Goal: Information Seeking & Learning: Learn about a topic

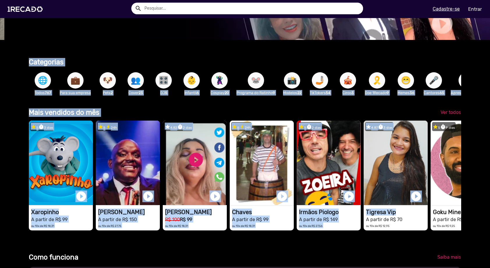
scroll to position [228, 0]
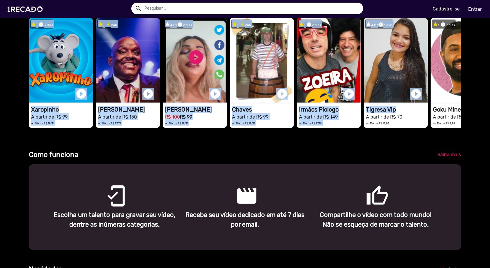
drag, startPoint x: 400, startPoint y: 214, endPoint x: 455, endPoint y: 270, distance: 78.4
click at [455, 74] on html "search help_outline search menu Cadastre-se Entrar help_outline Ajuda search Ve…" at bounding box center [245, 37] width 490 height 74
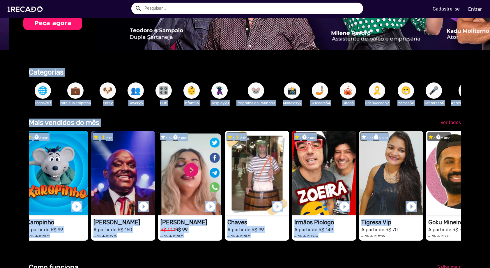
scroll to position [121, 0]
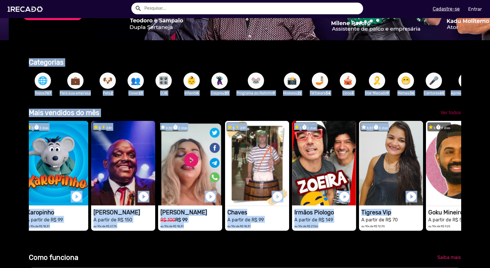
click at [446, 115] on span "Ver todos" at bounding box center [451, 113] width 20 height 6
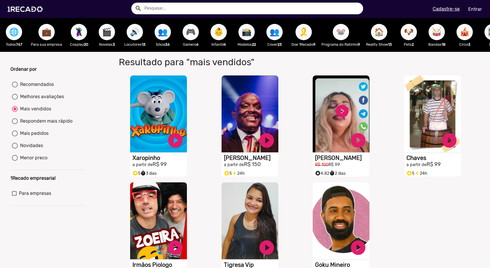
click at [15, 32] on span "🌐" at bounding box center [14, 32] width 10 height 16
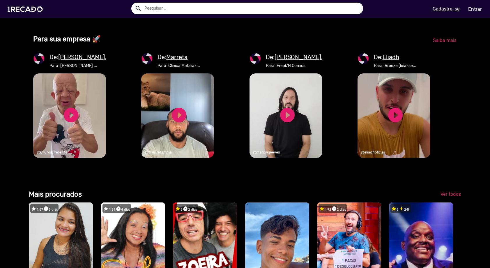
scroll to position [0, 486]
drag, startPoint x: 275, startPoint y: 74, endPoint x: 314, endPoint y: 75, distance: 38.7
click at [314, 61] on u "[PERSON_NAME]..." at bounding box center [300, 57] width 51 height 7
copy u "[PERSON_NAME]"
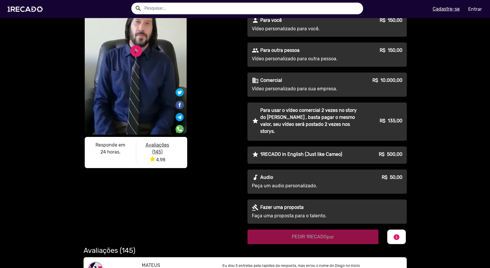
scroll to position [60, 0]
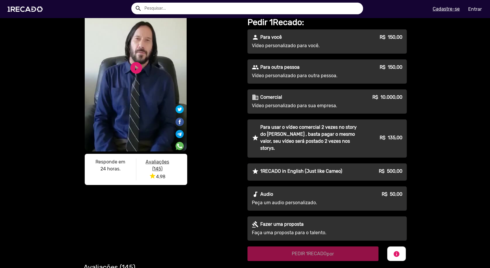
click at [305, 102] on p "Vídeo personalizado para sua empresa." at bounding box center [304, 105] width 105 height 7
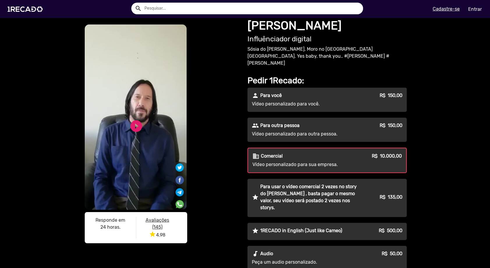
scroll to position [0, 0]
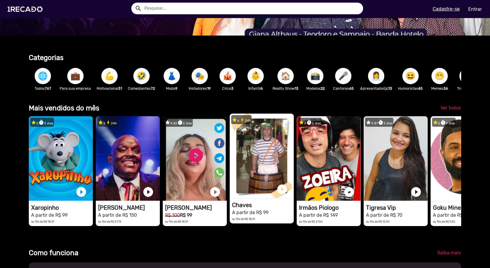
scroll to position [137, 0]
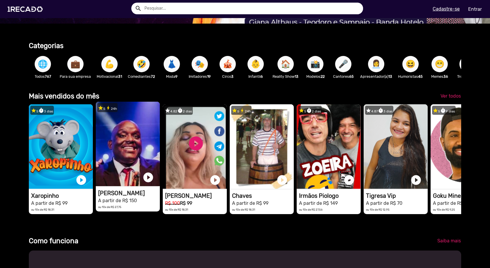
click at [130, 197] on h1 "[PERSON_NAME]" at bounding box center [129, 193] width 62 height 7
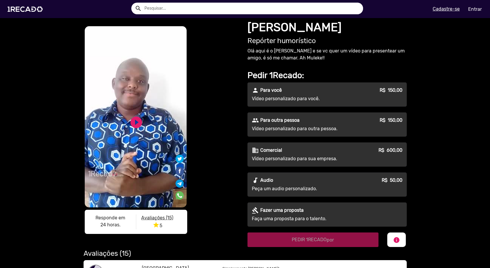
drag, startPoint x: 259, startPoint y: 26, endPoint x: 365, endPoint y: 26, distance: 106.3
click at [365, 26] on h1 "[PERSON_NAME]" at bounding box center [327, 27] width 159 height 14
copy h1 "[PERSON_NAME]"
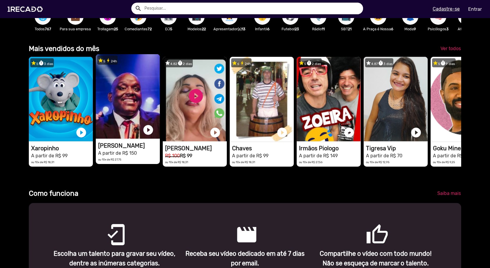
scroll to position [189, 0]
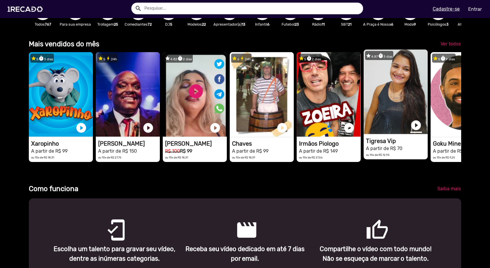
click at [416, 130] on link "play_circle_filled" at bounding box center [416, 125] width 12 height 12
click at [416, 129] on link "pause_circle" at bounding box center [416, 125] width 12 height 12
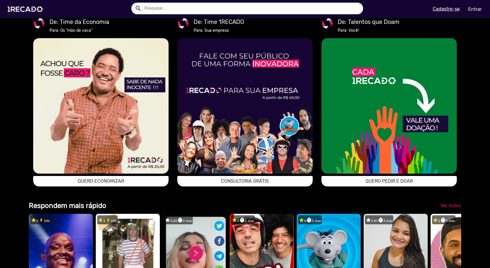
scroll to position [0, 486]
click at [131, 151] on img at bounding box center [100, 105] width 135 height 135
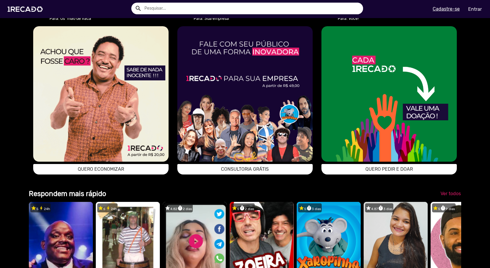
scroll to position [0, 1457]
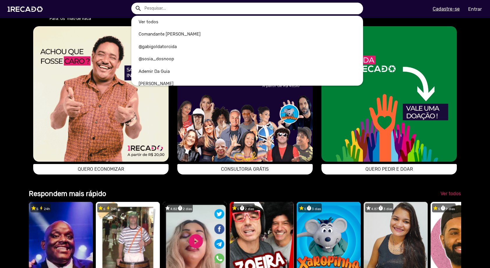
click at [183, 6] on input "text" at bounding box center [251, 9] width 223 height 12
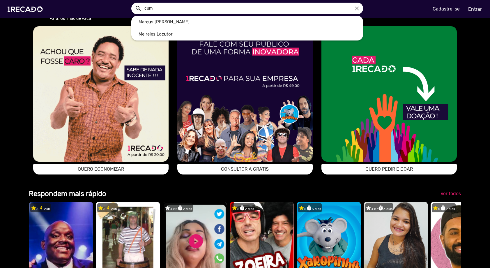
scroll to position [0, 0]
type input "c"
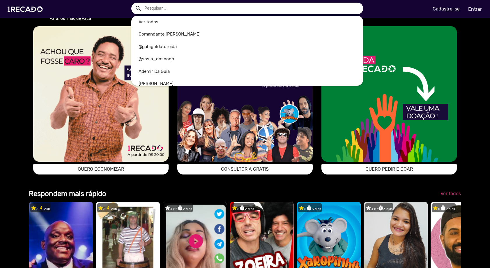
scroll to position [0, 971]
click at [176, 12] on input "text" at bounding box center [251, 9] width 223 height 12
paste input "compadrewashington"
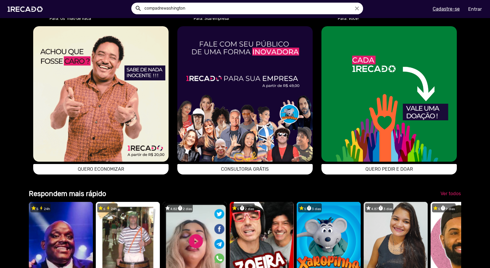
click at [164, 8] on input "compadrewashington" at bounding box center [251, 9] width 223 height 12
click at [196, 9] on input "compadre [US_STATE]" at bounding box center [251, 9] width 223 height 12
type input "compadre [US_STATE]"
click at [133, 3] on button "search" at bounding box center [138, 8] width 10 height 10
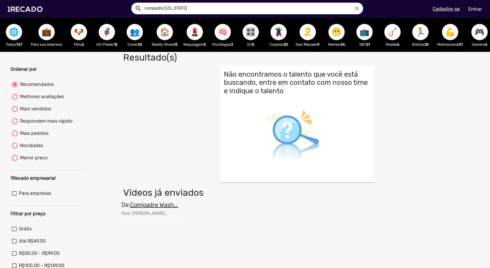
click at [35, 137] on div "Mais pedidos" at bounding box center [33, 133] width 31 height 7
click at [15, 137] on input "Mais pedidos" at bounding box center [15, 136] width 0 height 0
radio input "true"
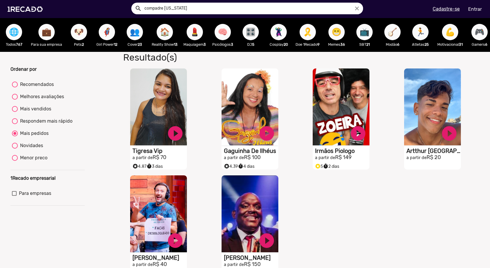
click at [40, 112] on div "Mais vendidos" at bounding box center [34, 108] width 33 height 7
click at [15, 112] on input "Mais vendidos" at bounding box center [15, 112] width 0 height 0
radio input "true"
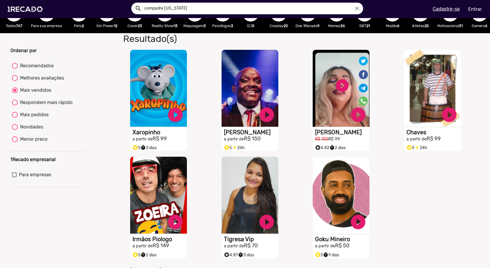
scroll to position [23, 0]
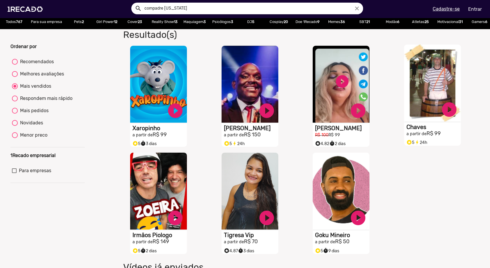
click at [415, 130] on h1 "Chaves" at bounding box center [433, 126] width 54 height 7
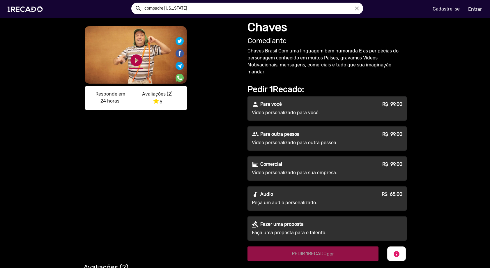
click at [135, 61] on link "play_circle_filled" at bounding box center [136, 60] width 14 height 14
